Goal: Information Seeking & Learning: Learn about a topic

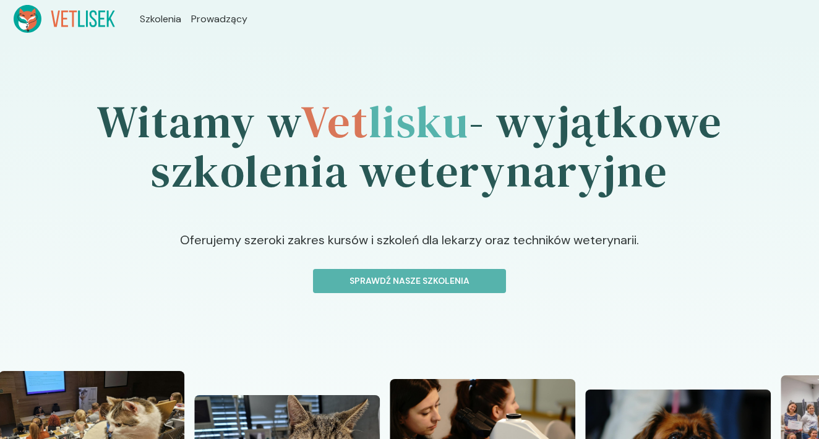
click at [32, 19] on icon at bounding box center [27, 20] width 15 height 6
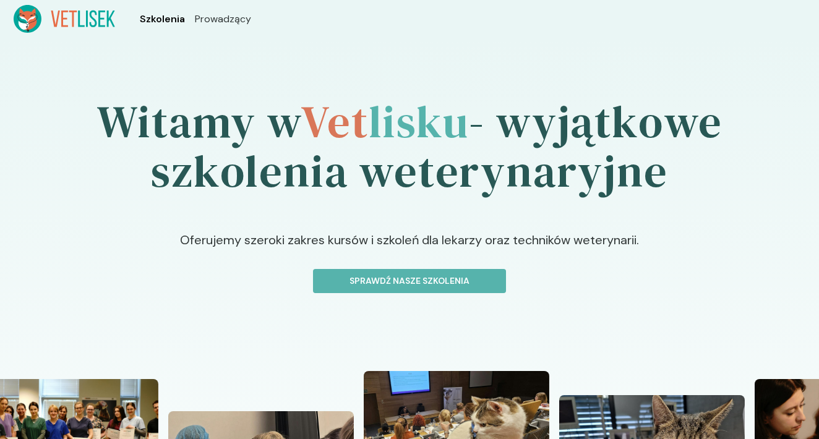
click at [172, 18] on span "Szkolenia" at bounding box center [162, 19] width 45 height 15
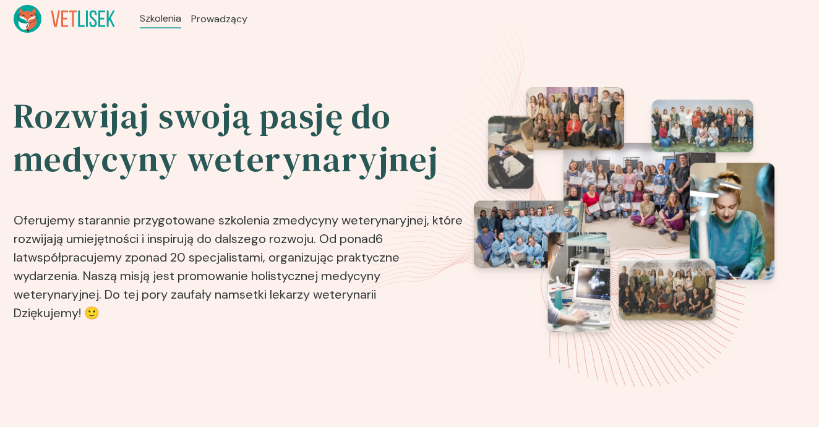
click at [22, 27] on icon at bounding box center [24, 25] width 11 height 9
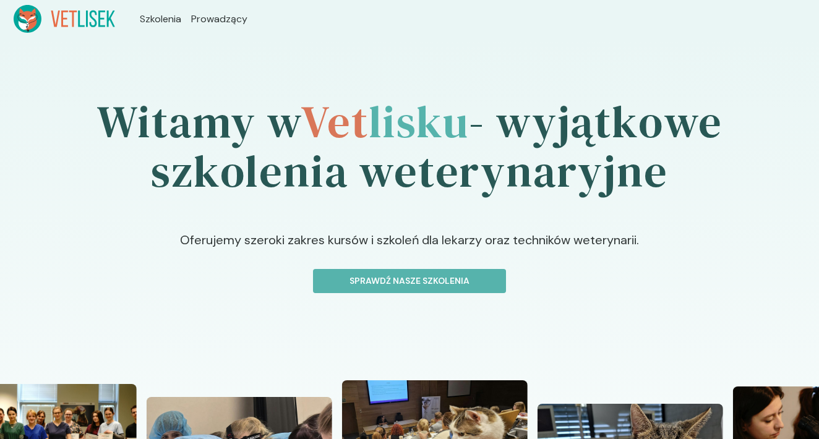
click at [698, 1] on header "Szkolenia Prowadzący" at bounding box center [409, 19] width 819 height 38
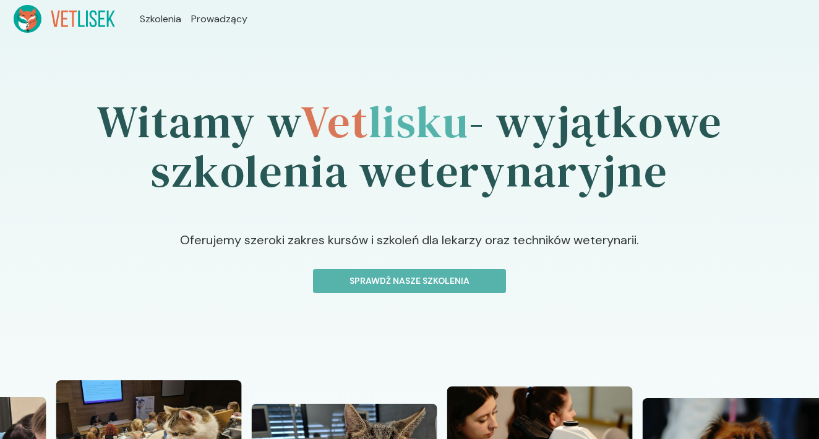
click at [448, 0] on header "Szkolenia Prowadzący" at bounding box center [409, 19] width 819 height 38
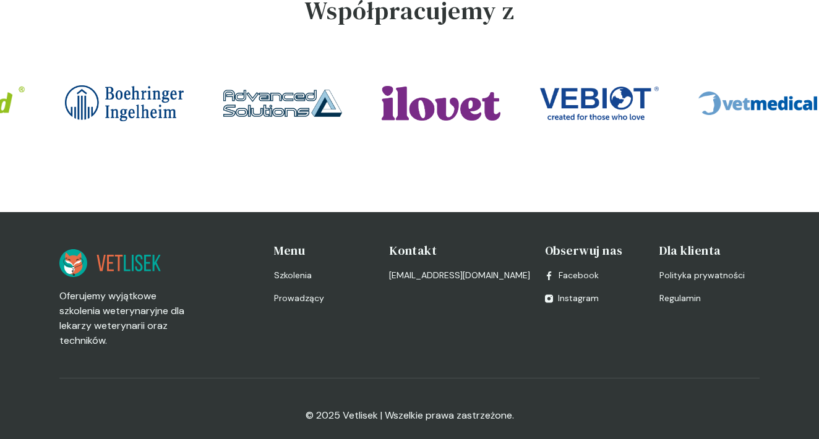
scroll to position [2787, 0]
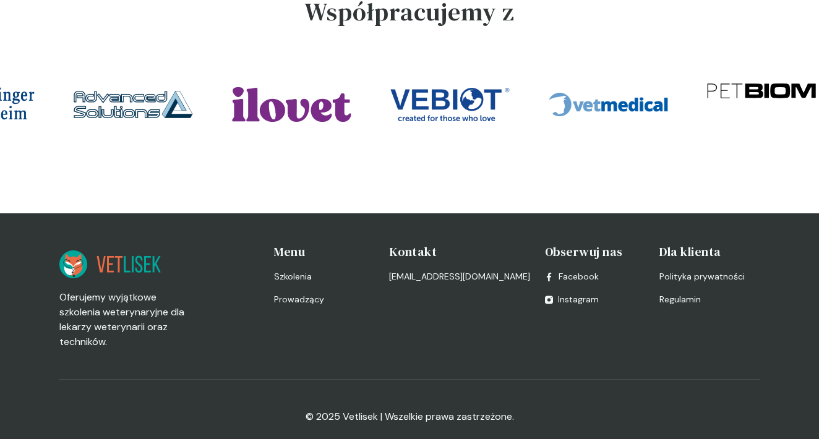
click at [668, 270] on span "Polityka prywatności" at bounding box center [701, 276] width 85 height 13
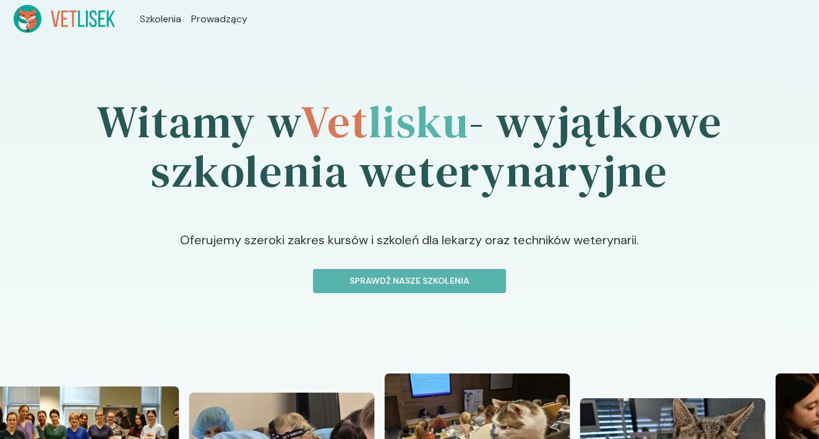
scroll to position [2713, 0]
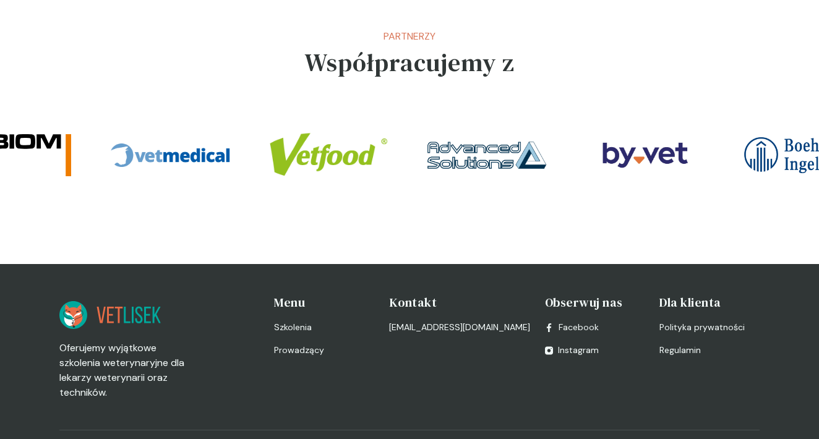
click at [429, 29] on p "Partnerzy" at bounding box center [409, 36] width 210 height 15
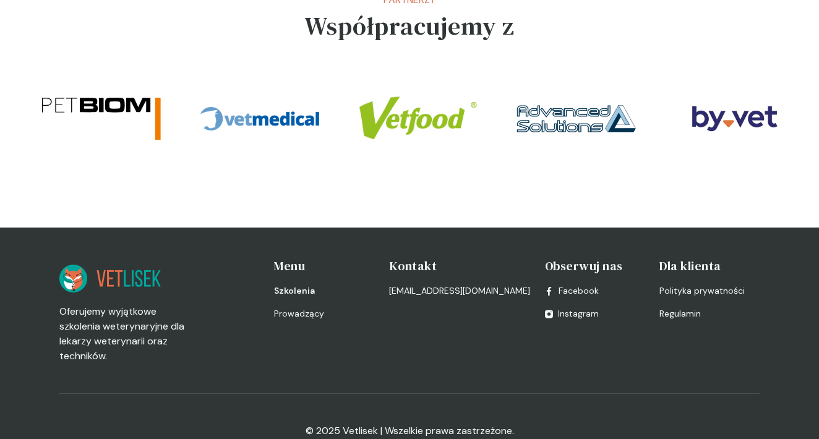
scroll to position [2749, 0]
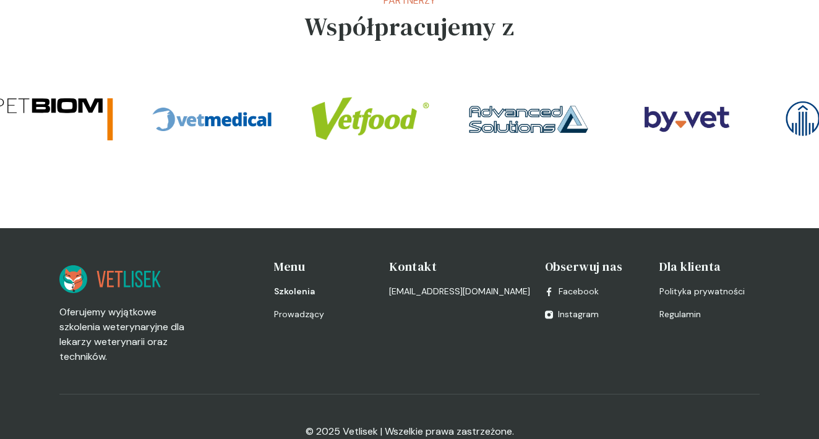
click at [302, 285] on span "Szkolenia" at bounding box center [294, 291] width 41 height 13
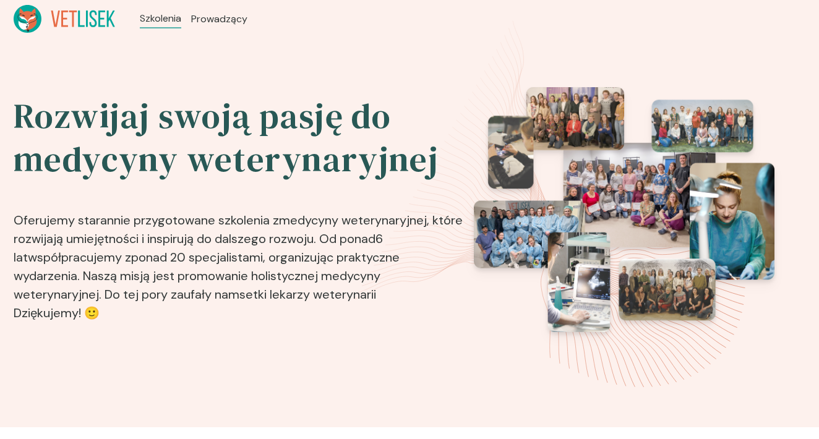
click at [71, 9] on icon at bounding box center [64, 19] width 101 height 28
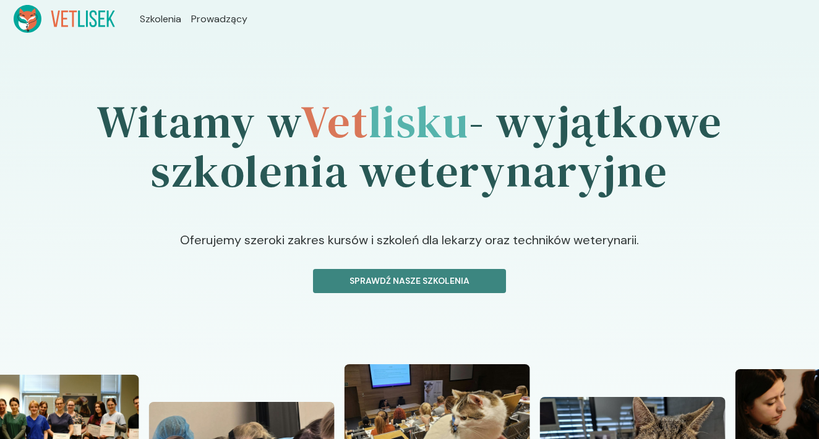
click at [324, 278] on p "Sprawdź nasze szkolenia" at bounding box center [409, 280] width 172 height 13
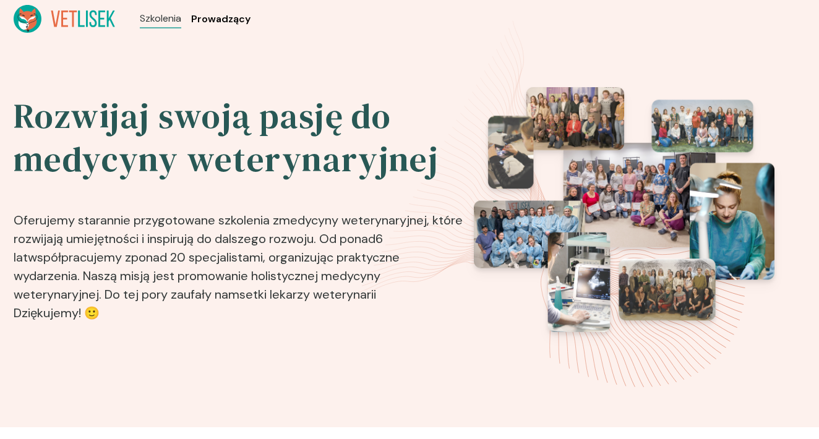
click at [245, 16] on span "Prowadzący" at bounding box center [220, 19] width 59 height 15
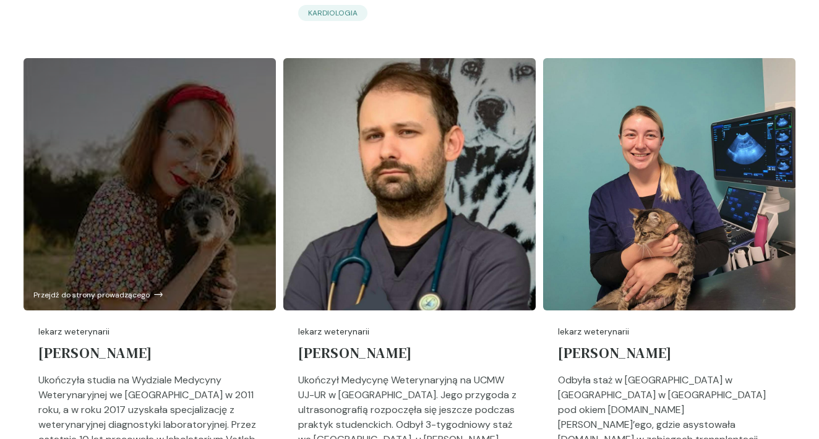
scroll to position [3655, 0]
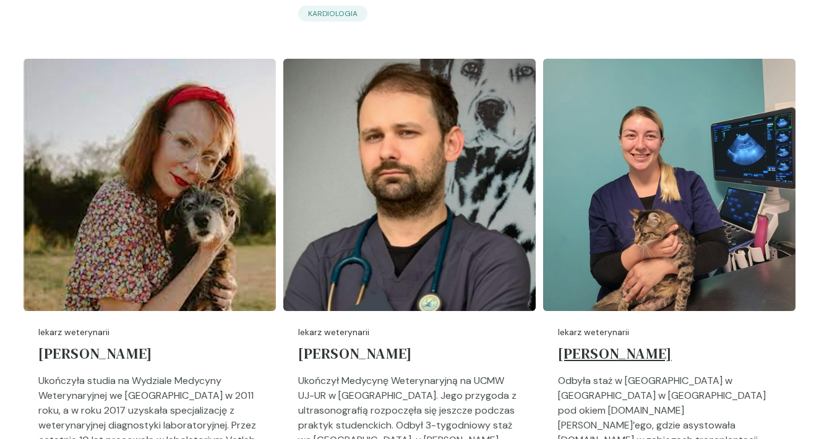
click at [636, 339] on h5 "[PERSON_NAME]" at bounding box center [669, 356] width 223 height 35
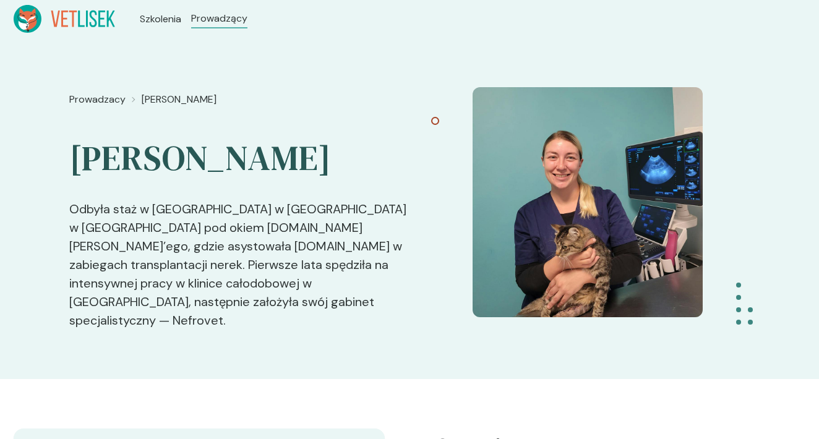
click at [40, 15] on icon at bounding box center [28, 19] width 28 height 28
